Goal: Navigation & Orientation: Find specific page/section

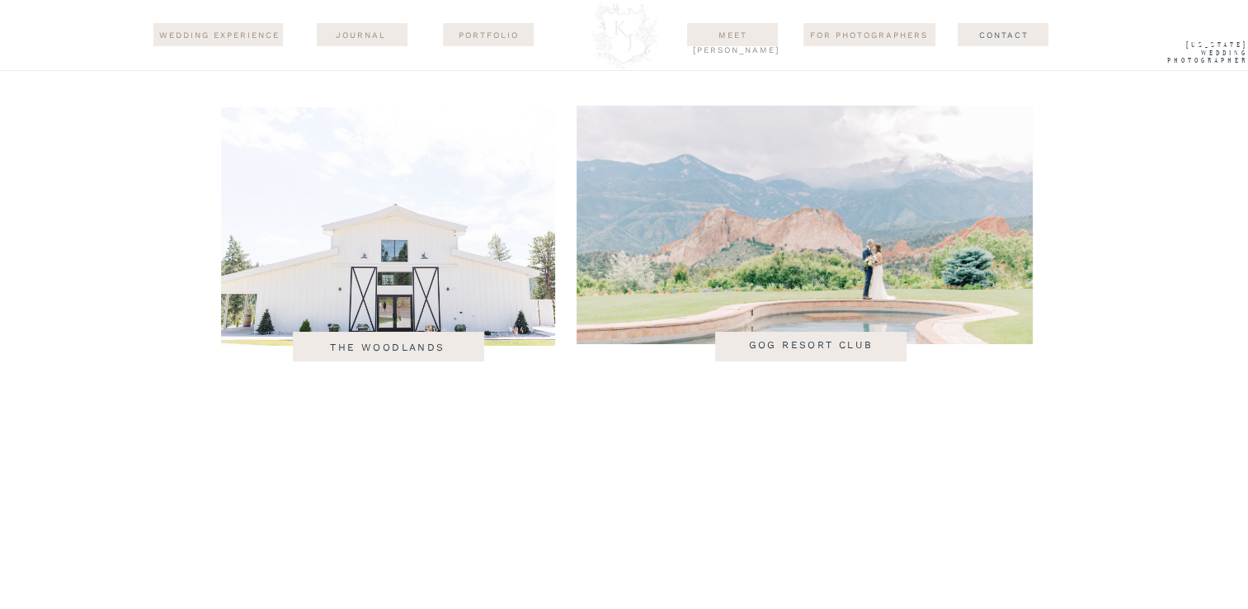
scroll to position [6269, 0]
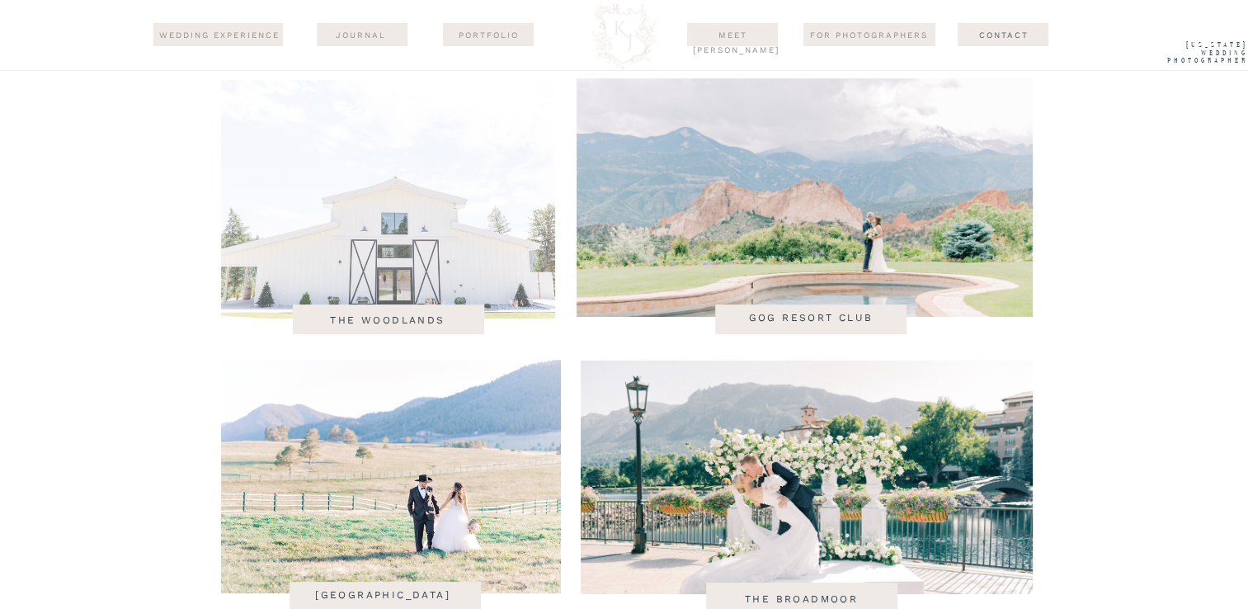
click at [386, 270] on div at bounding box center [388, 199] width 334 height 238
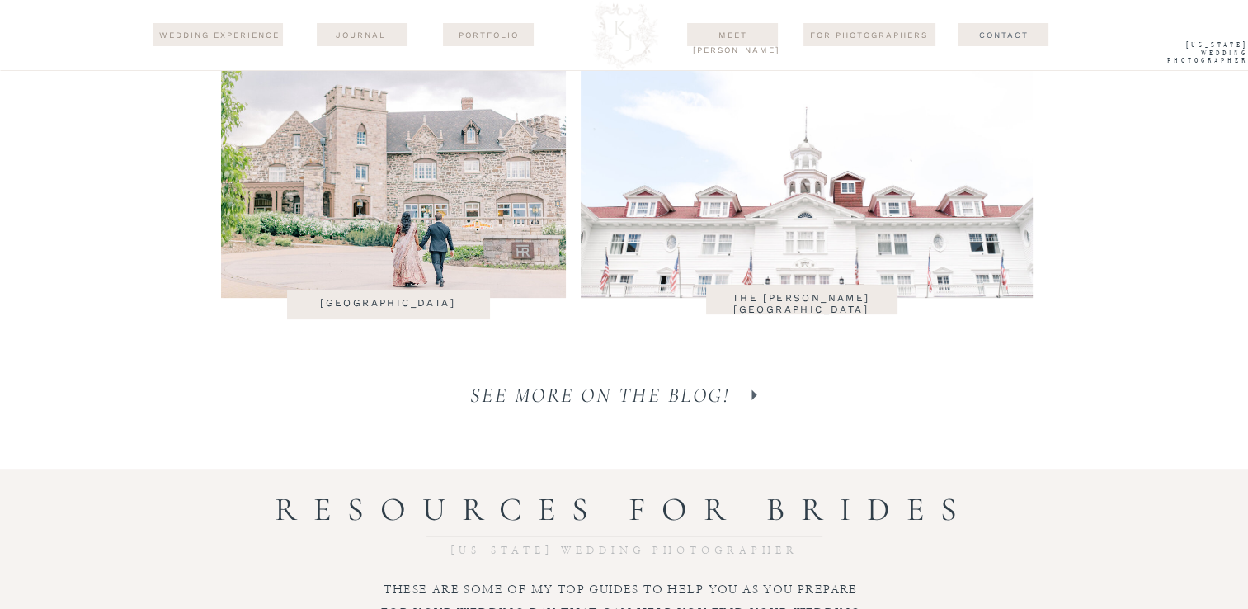
scroll to position [6847, 0]
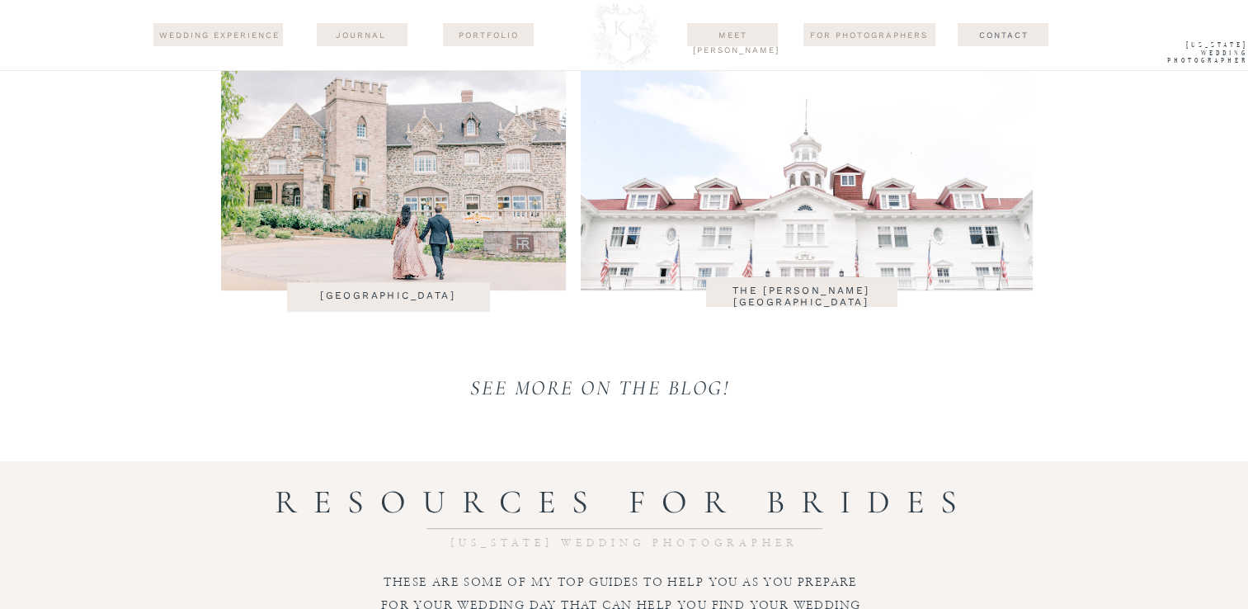
click at [746, 387] on icon at bounding box center [754, 387] width 21 height 21
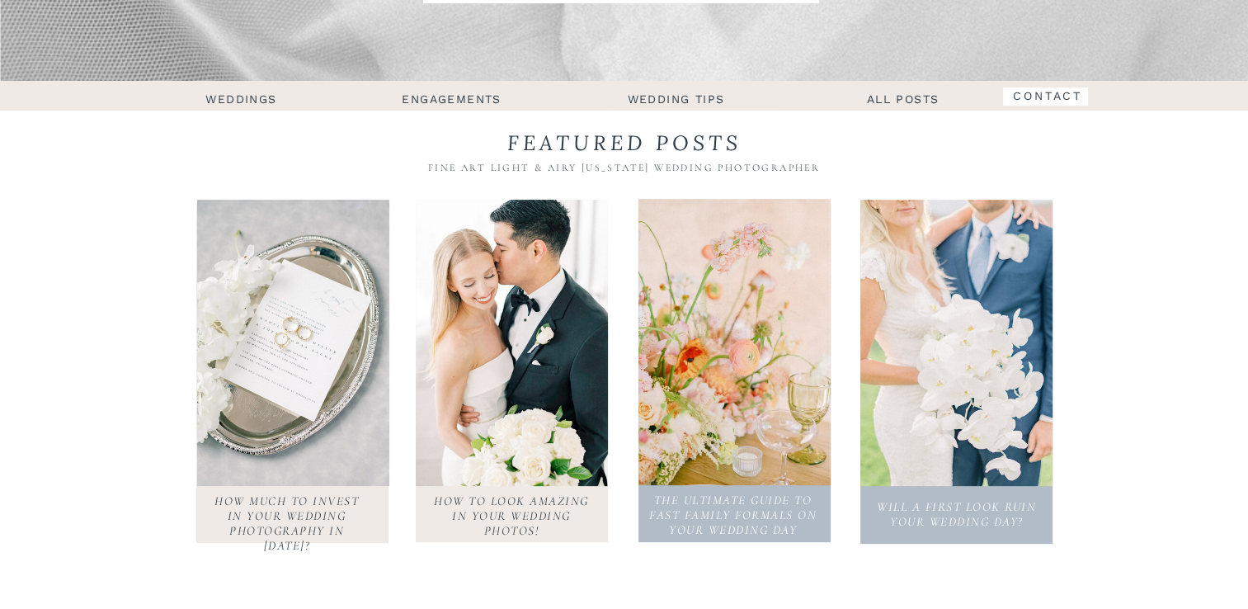
scroll to position [412, 0]
